Goal: Task Accomplishment & Management: Manage account settings

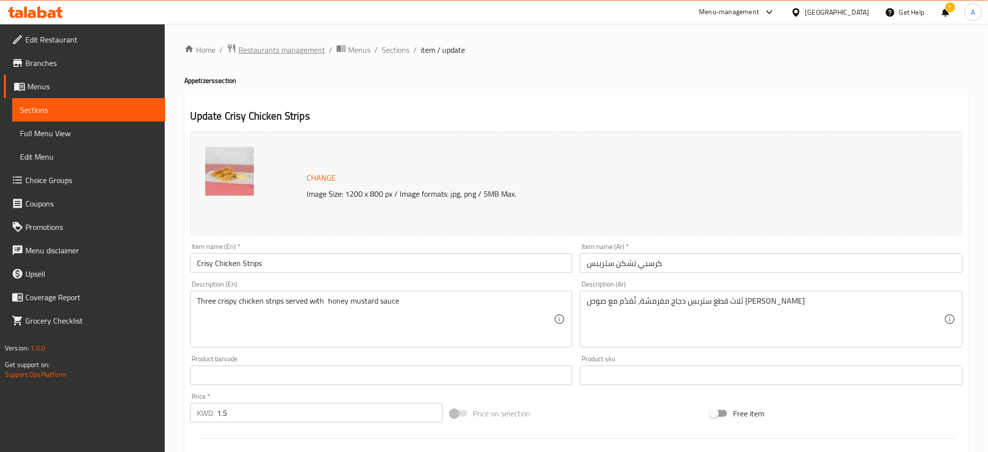
click at [293, 50] on span "Restaurants management" at bounding box center [281, 50] width 87 height 12
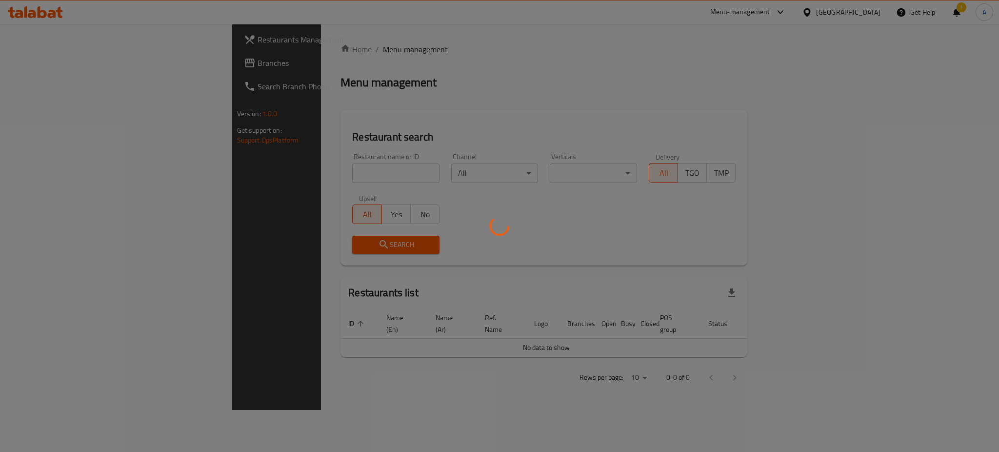
click at [247, 171] on div at bounding box center [499, 226] width 999 height 452
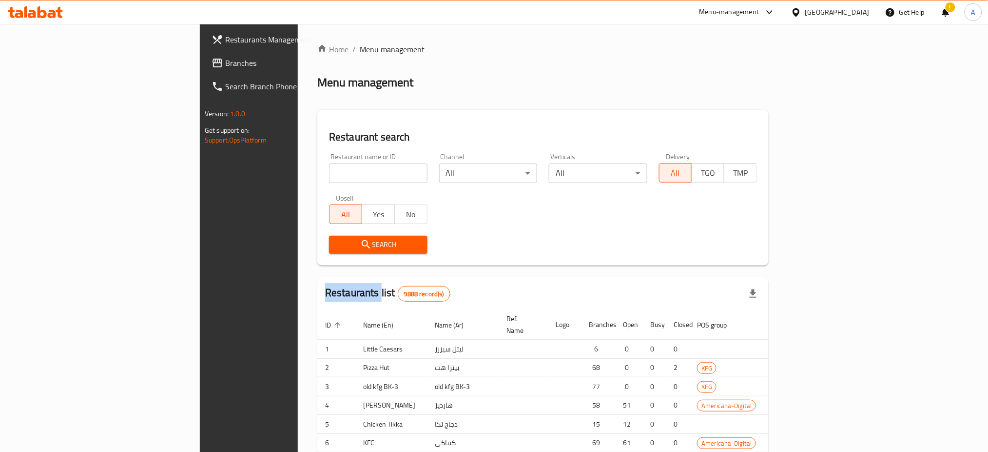
click at [317, 171] on div "Home / Menu management Menu management Restaurant search Restaurant name or ID …" at bounding box center [543, 301] width 452 height 517
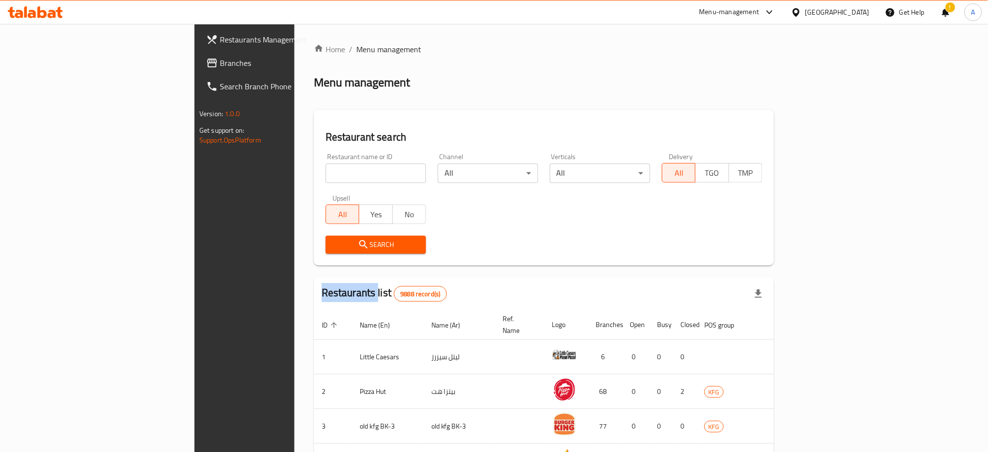
click at [326, 171] on input "search" at bounding box center [376, 173] width 100 height 20
paste input "Assk Kahve"
type input "Assk Kahve"
click at [334, 246] on span "Search" at bounding box center [376, 244] width 85 height 12
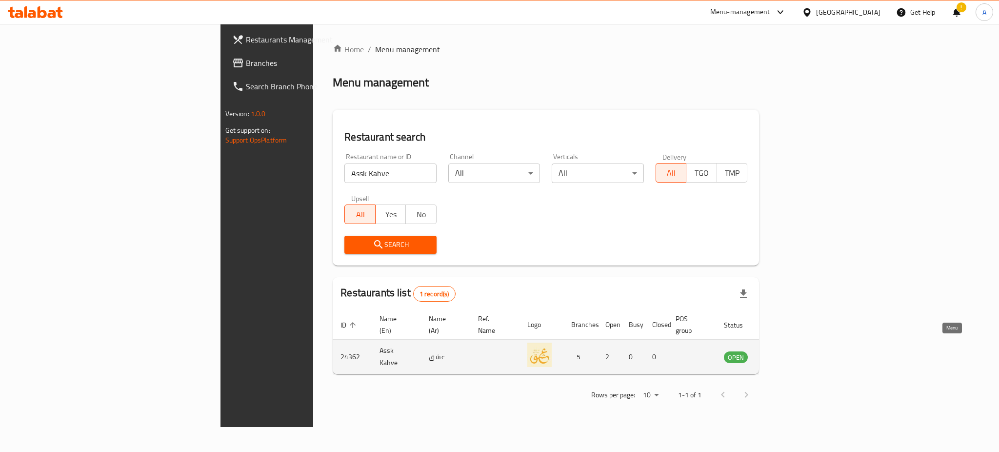
click at [793, 351] on link "enhanced table" at bounding box center [784, 357] width 18 height 12
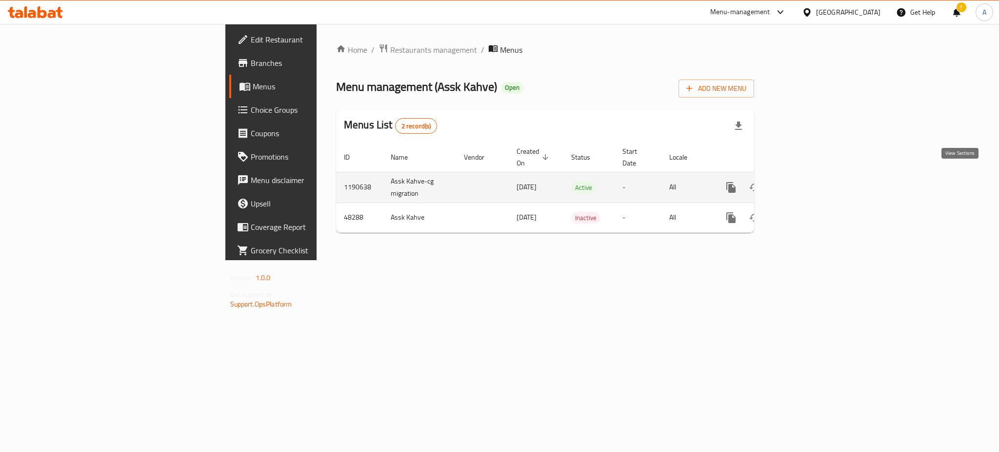
click at [807, 182] on icon "enhanced table" at bounding box center [801, 187] width 12 height 12
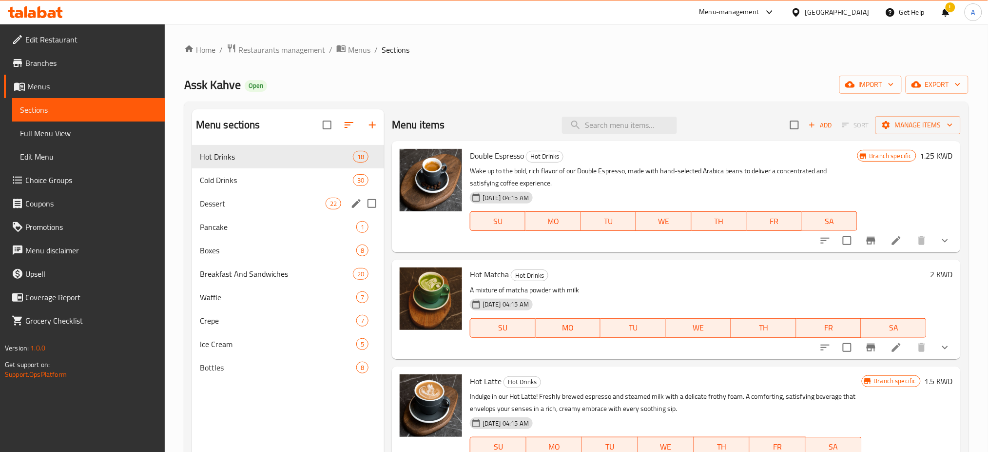
scroll to position [130, 0]
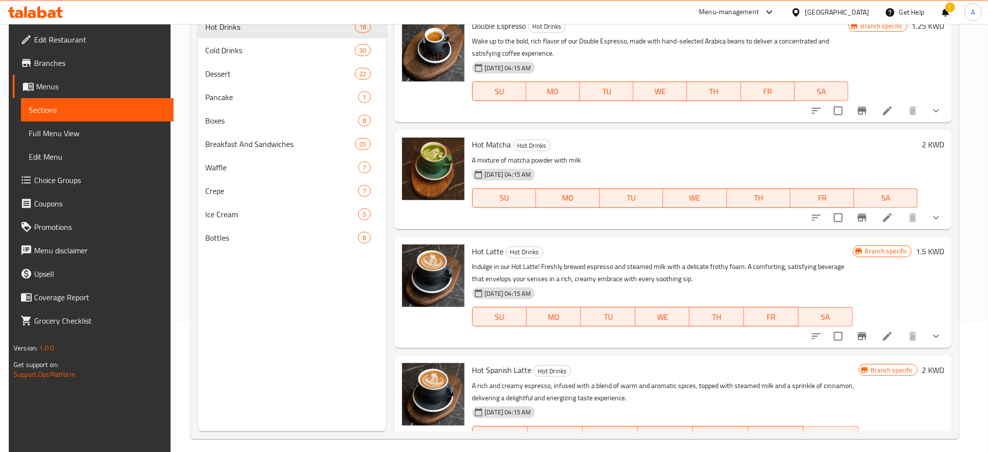
click at [86, 59] on span "Branches" at bounding box center [100, 63] width 132 height 12
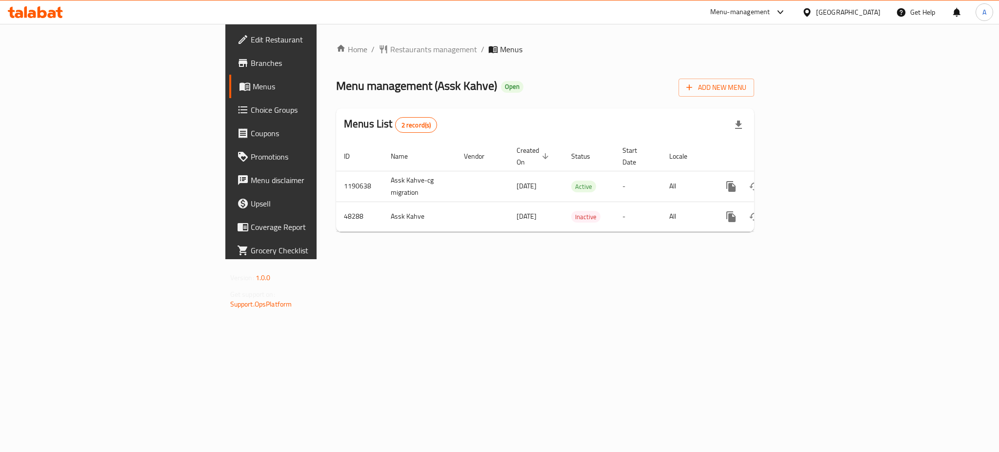
click at [229, 70] on link "Branches" at bounding box center [310, 62] width 163 height 23
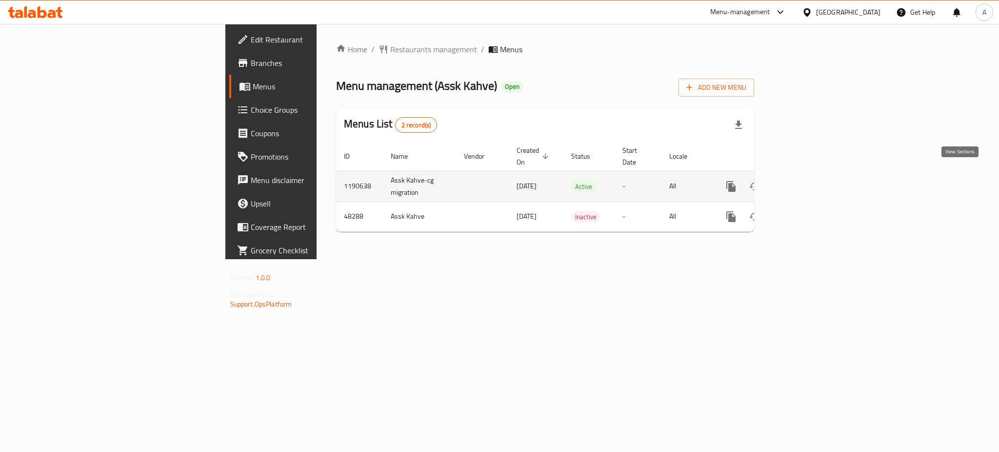
click at [813, 175] on link "enhanced table" at bounding box center [800, 186] width 23 height 23
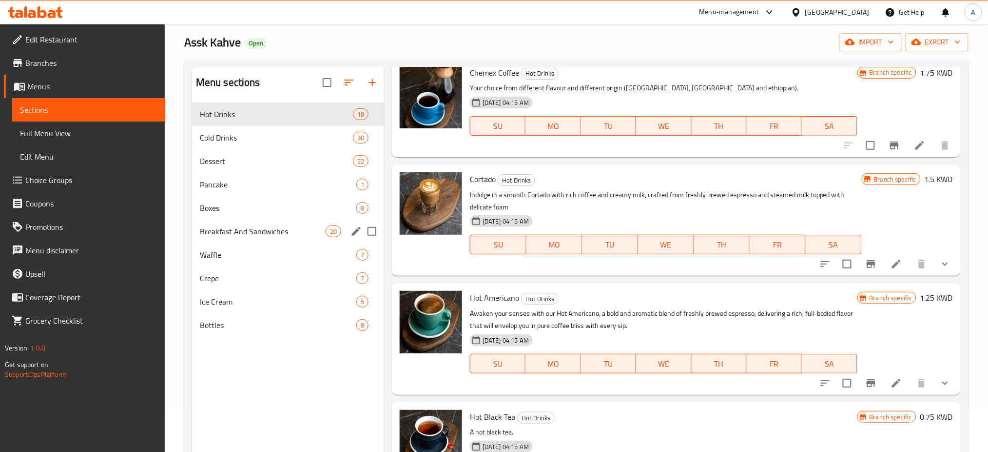
scroll to position [65, 0]
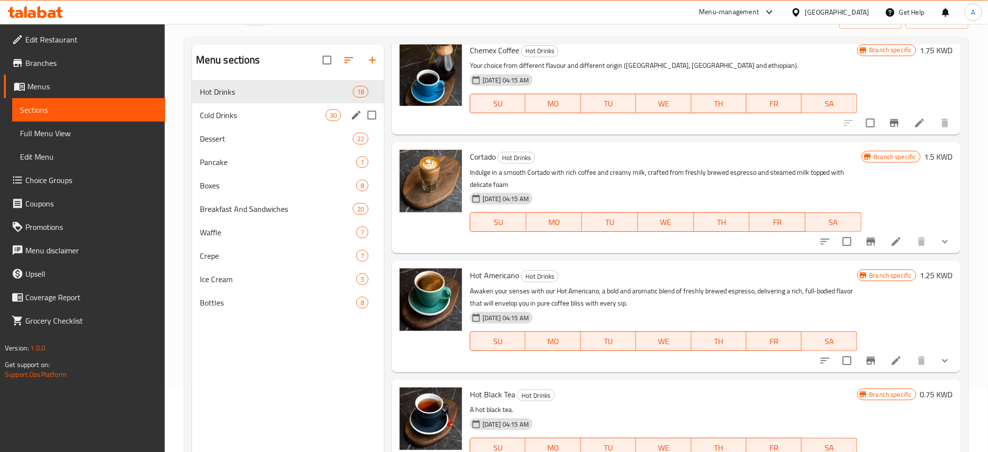
click at [246, 123] on div "Cold Drinks 30" at bounding box center [288, 114] width 192 height 23
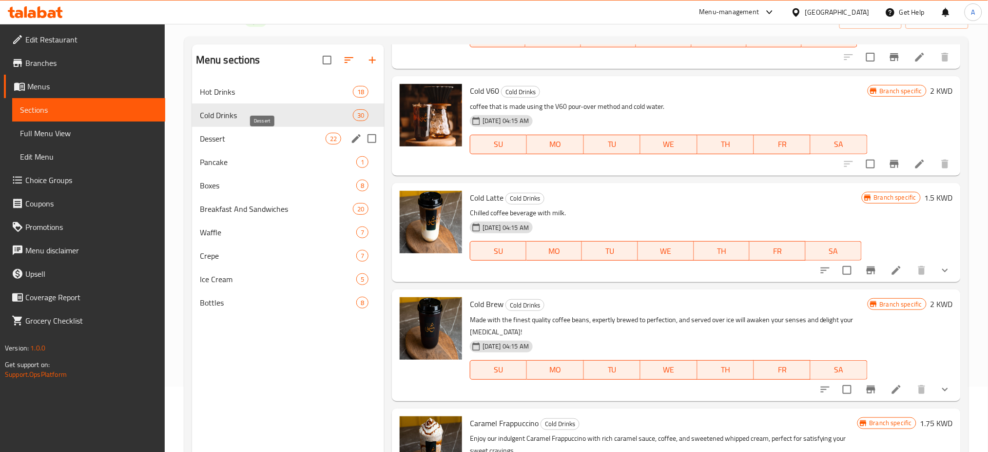
click at [270, 140] on span "Dessert" at bounding box center [263, 139] width 126 height 12
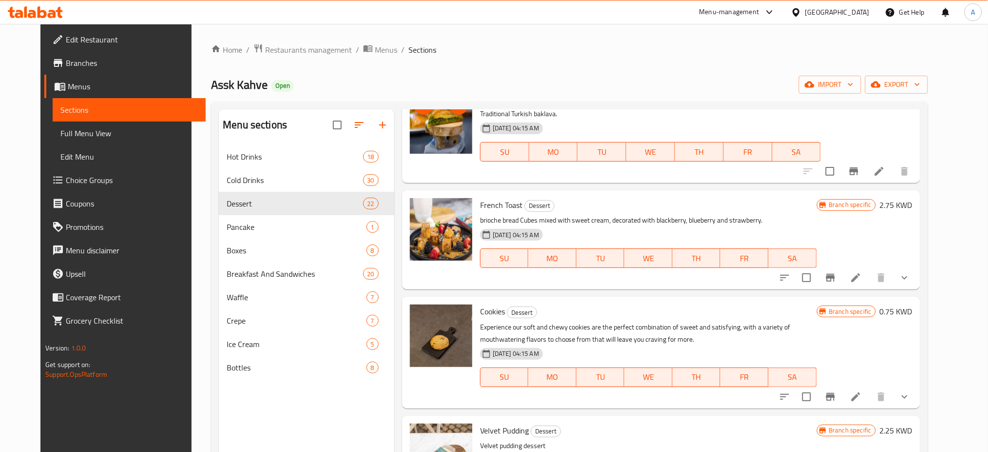
scroll to position [715, 0]
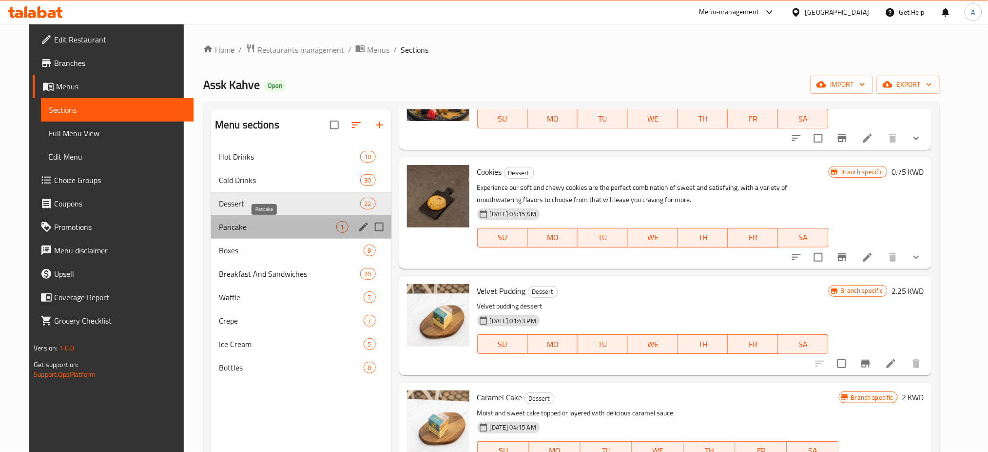
click at [295, 230] on span "Pancake" at bounding box center [278, 227] width 118 height 12
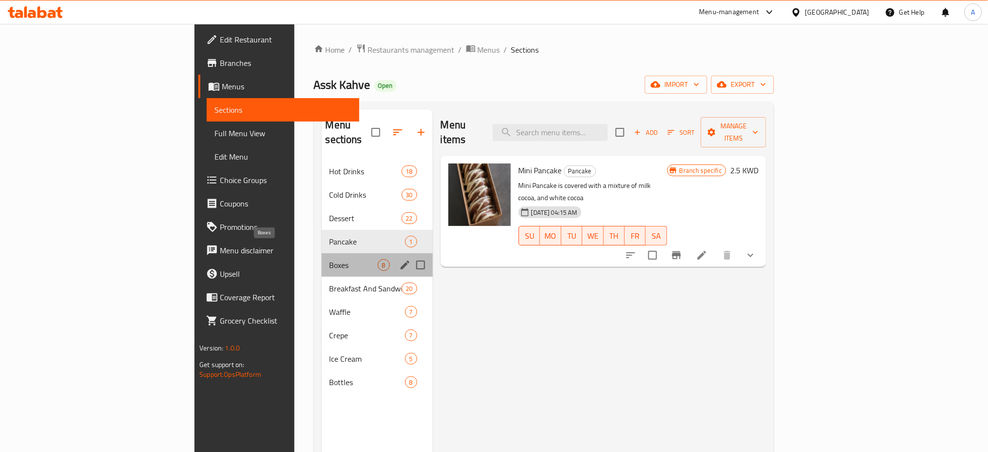
click at [330, 259] on span "Boxes" at bounding box center [354, 265] width 48 height 12
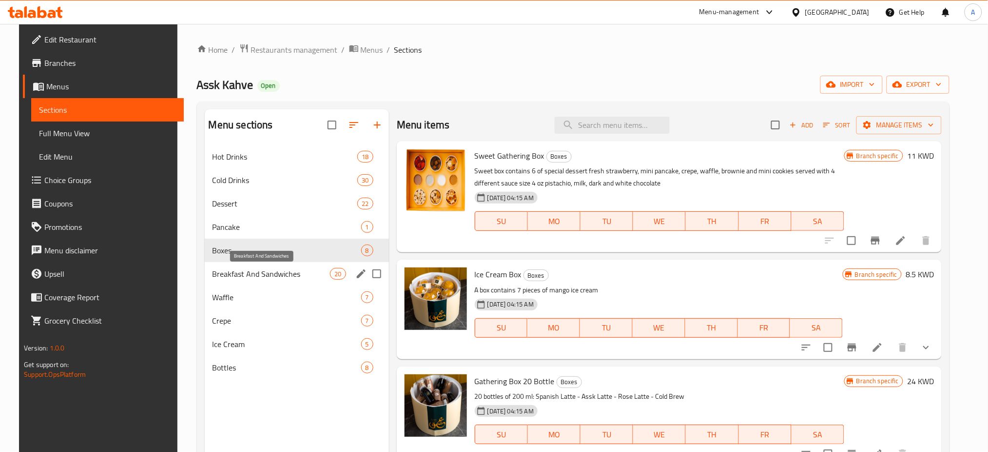
click at [286, 276] on span "Breakfast And Sandwiches" at bounding box center [272, 274] width 118 height 12
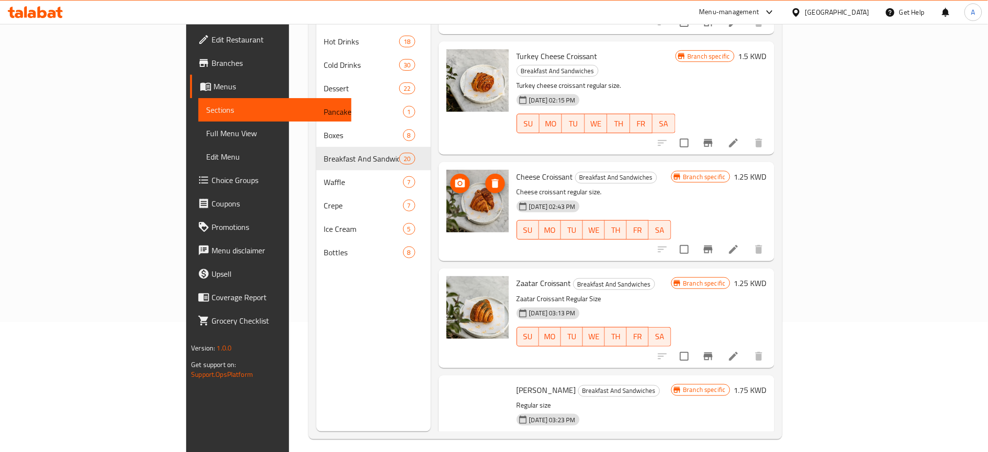
scroll to position [260, 0]
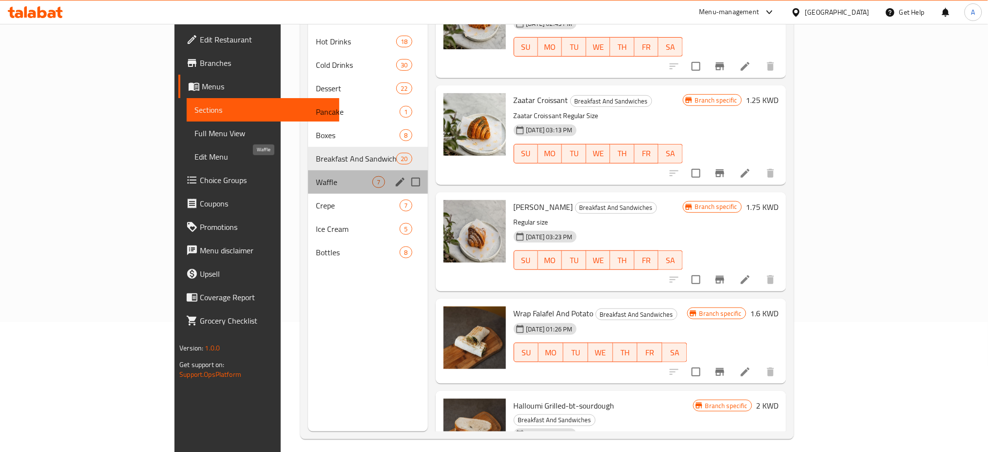
click at [316, 176] on span "Waffle" at bounding box center [344, 182] width 57 height 12
